Goal: Task Accomplishment & Management: Manage account settings

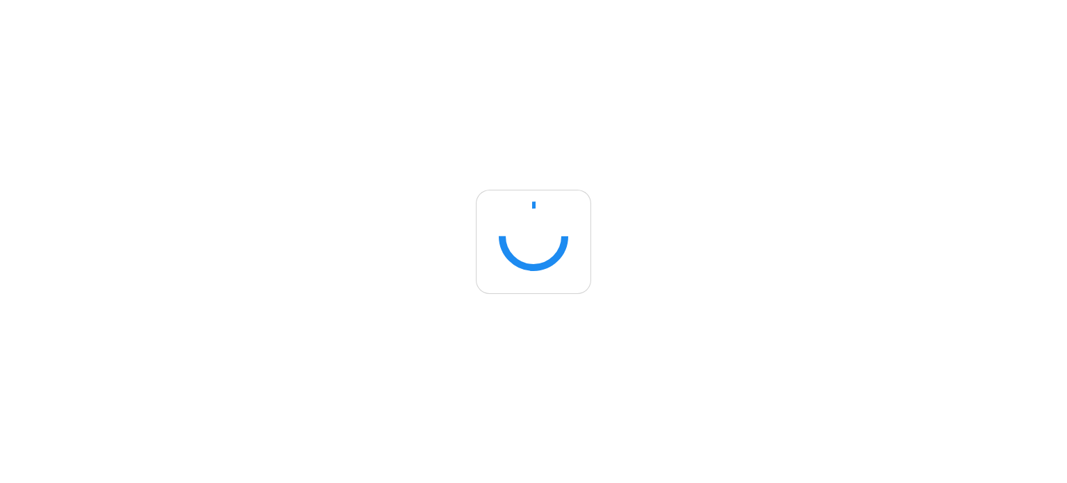
click at [660, 113] on html at bounding box center [533, 241] width 1067 height 483
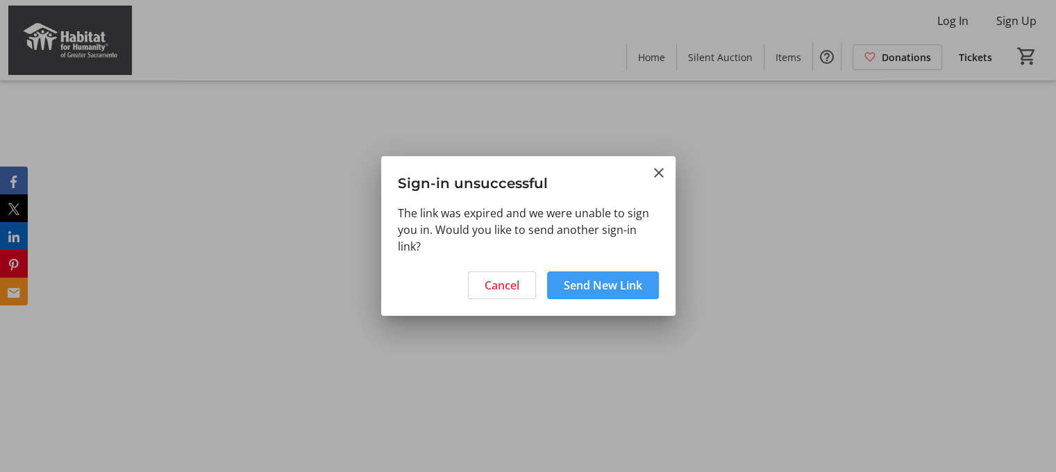
click at [609, 289] on span "Send New Link" at bounding box center [603, 285] width 78 height 17
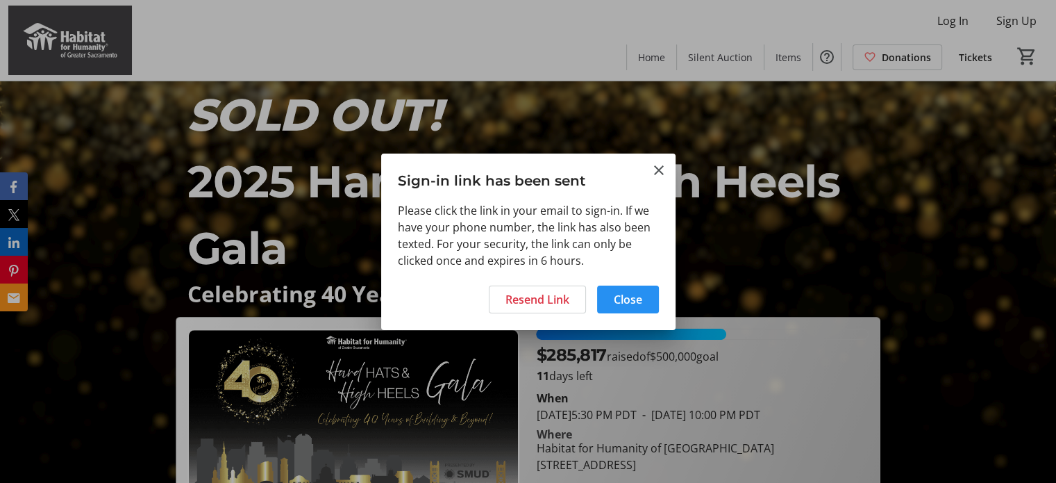
click at [624, 306] on span "Close" at bounding box center [628, 299] width 28 height 17
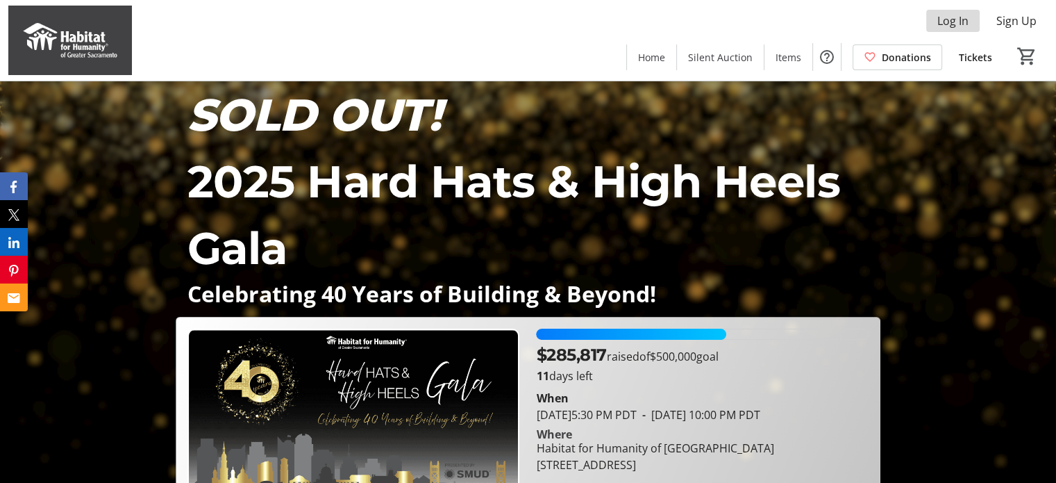
click at [959, 24] on span "Log In" at bounding box center [953, 21] width 31 height 17
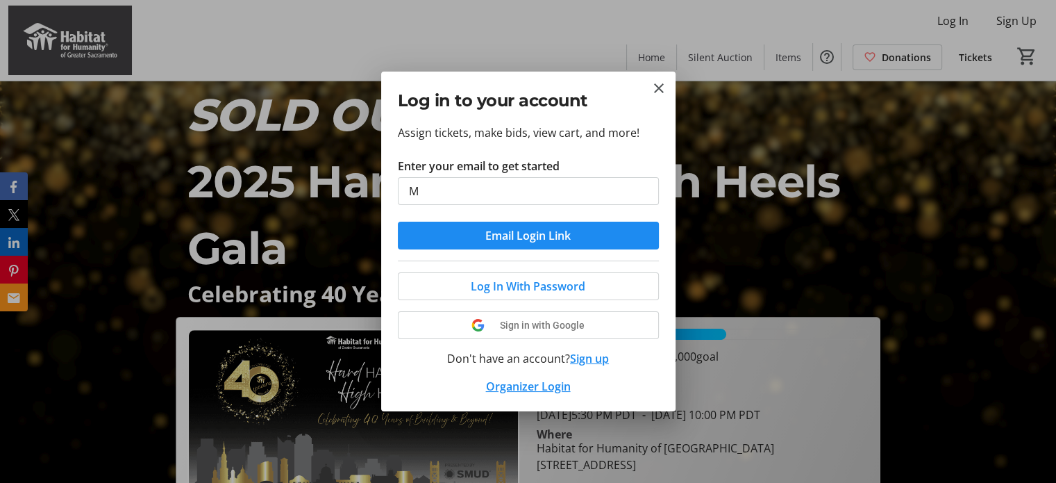
click at [548, 189] on input "M" at bounding box center [528, 191] width 261 height 28
type input "meaghans@cityofwestsacramento.org"
click at [539, 238] on span "Email Login Link" at bounding box center [527, 235] width 85 height 17
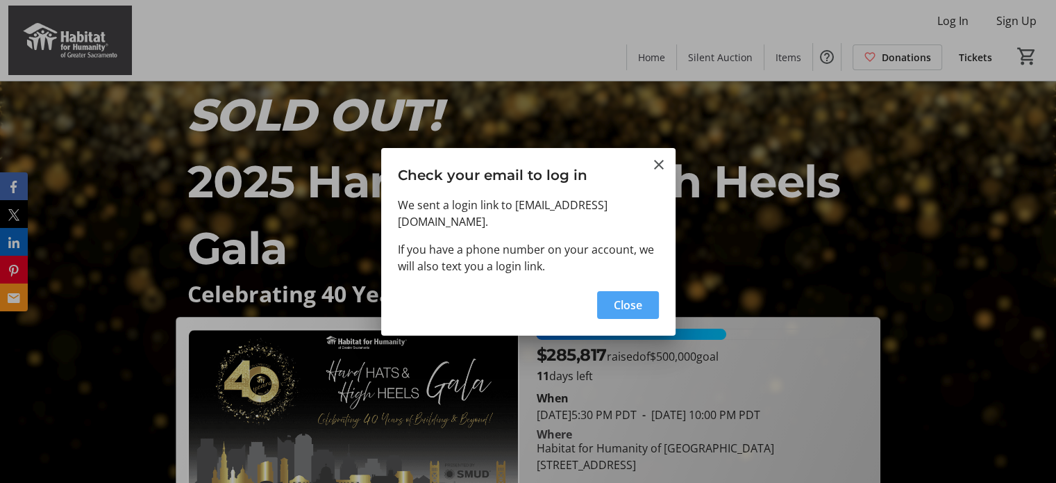
click at [624, 306] on span "Close" at bounding box center [628, 305] width 28 height 17
